Goal: Transaction & Acquisition: Book appointment/travel/reservation

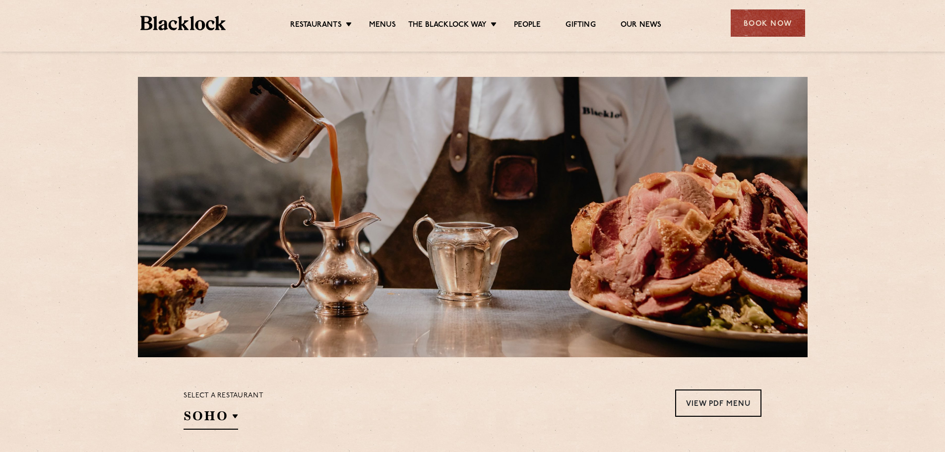
scroll to position [149, 0]
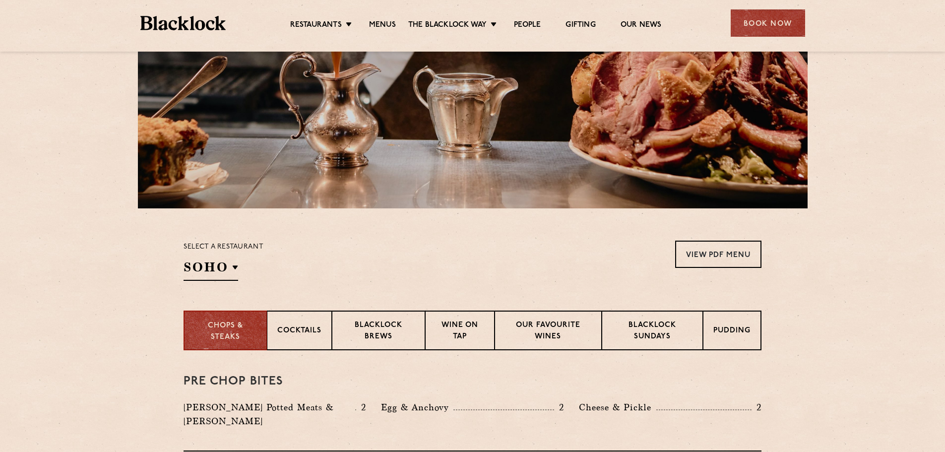
click at [206, 248] on p "Select a restaurant" at bounding box center [224, 247] width 80 height 13
click at [747, 26] on div "Book Now" at bounding box center [768, 22] width 74 height 27
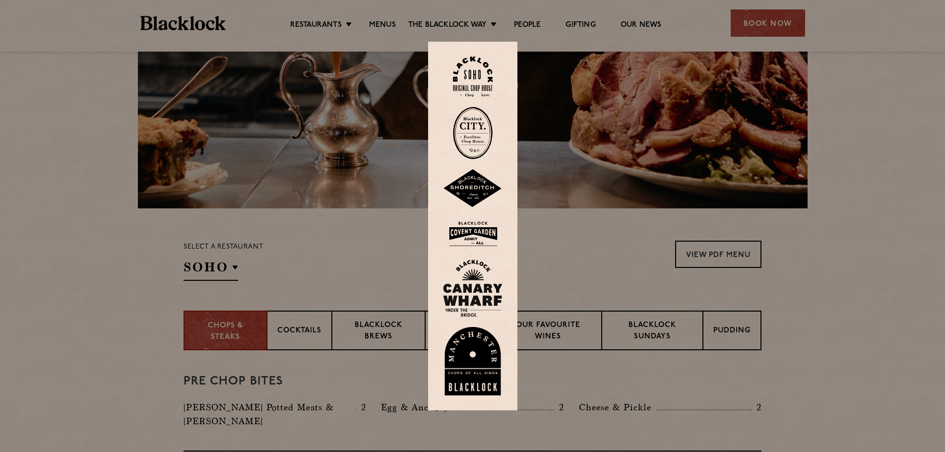
click at [484, 135] on img at bounding box center [473, 133] width 40 height 53
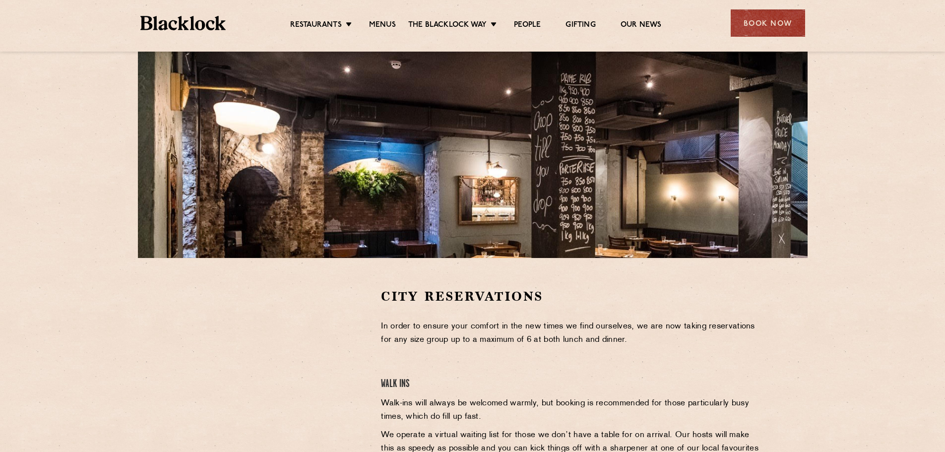
scroll to position [198, 0]
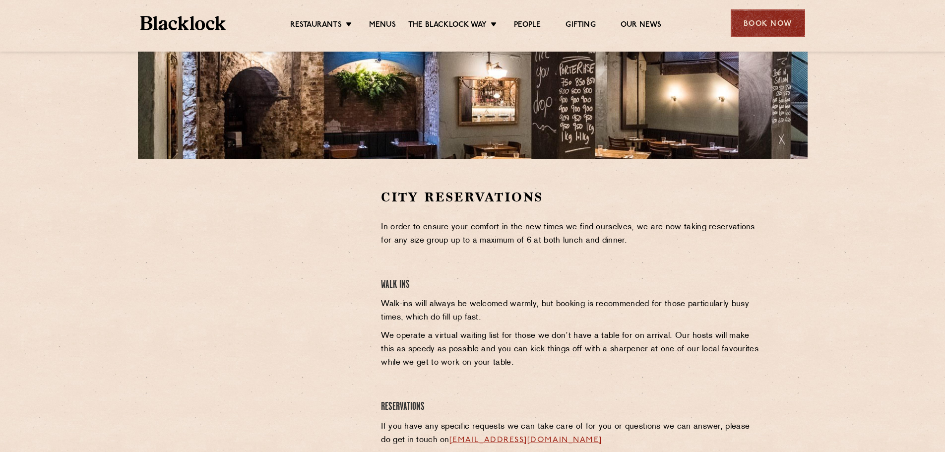
click at [765, 21] on div "Book Now" at bounding box center [768, 22] width 74 height 27
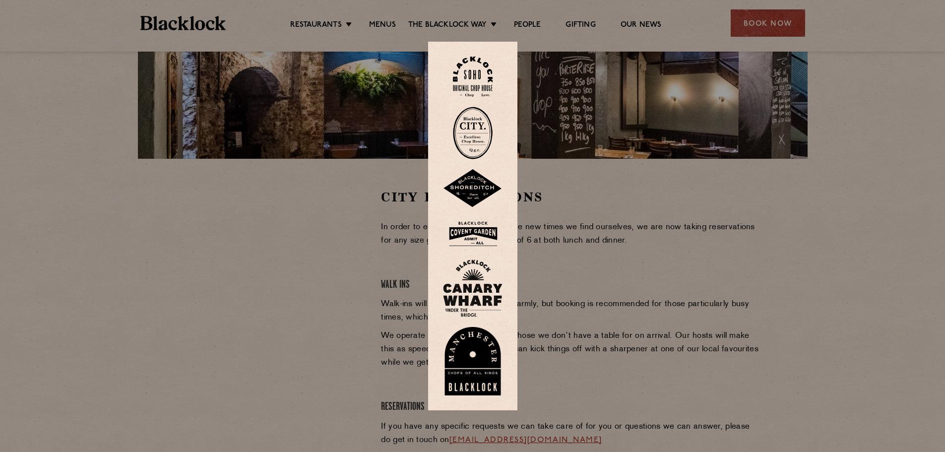
click at [472, 185] on img at bounding box center [473, 188] width 60 height 39
